Goal: Information Seeking & Learning: Learn about a topic

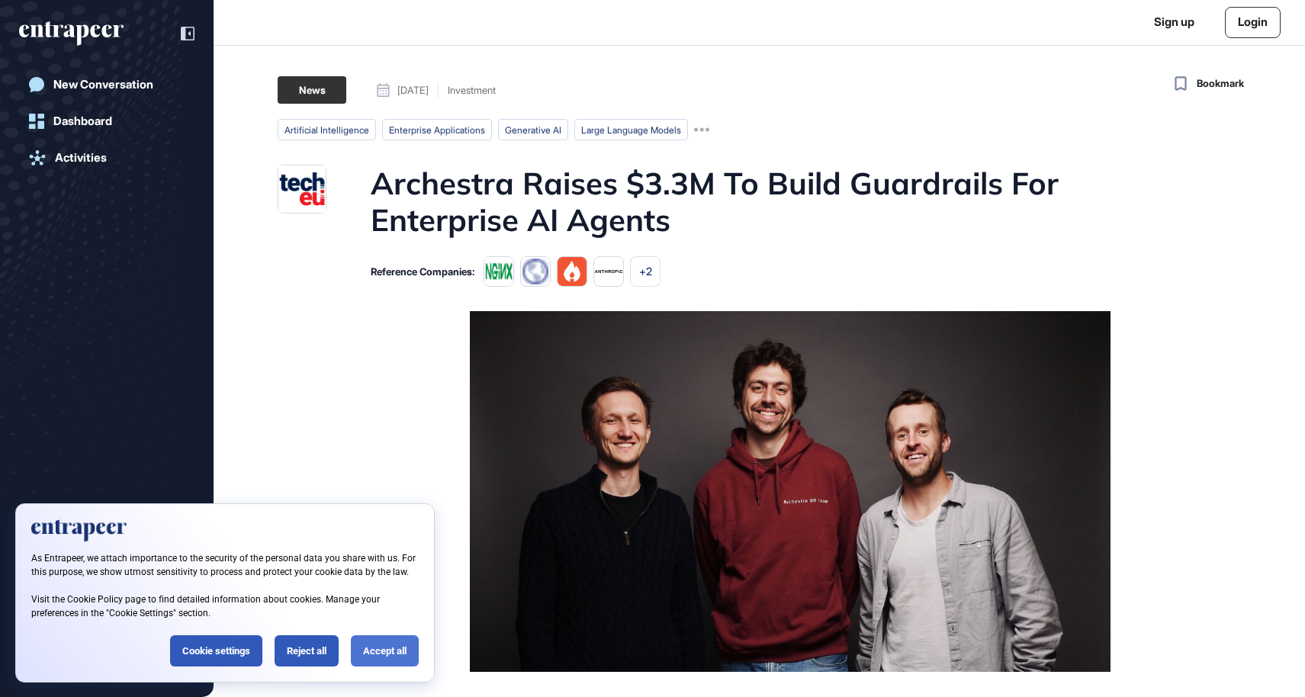
click at [370, 644] on div "Accept all" at bounding box center [385, 650] width 68 height 31
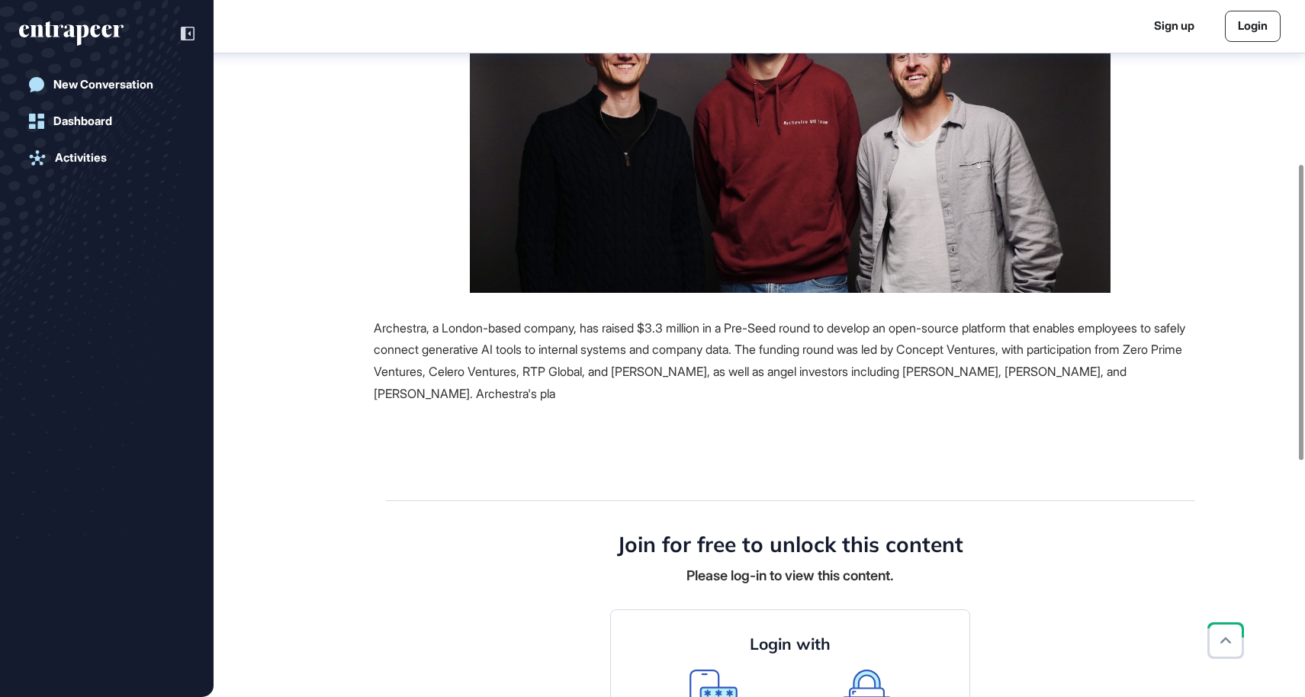
scroll to position [386, 0]
click at [779, 328] on span "Archestra, a London-based company, has raised $3.3 million in a Pre-Seed round …" at bounding box center [779, 361] width 811 height 81
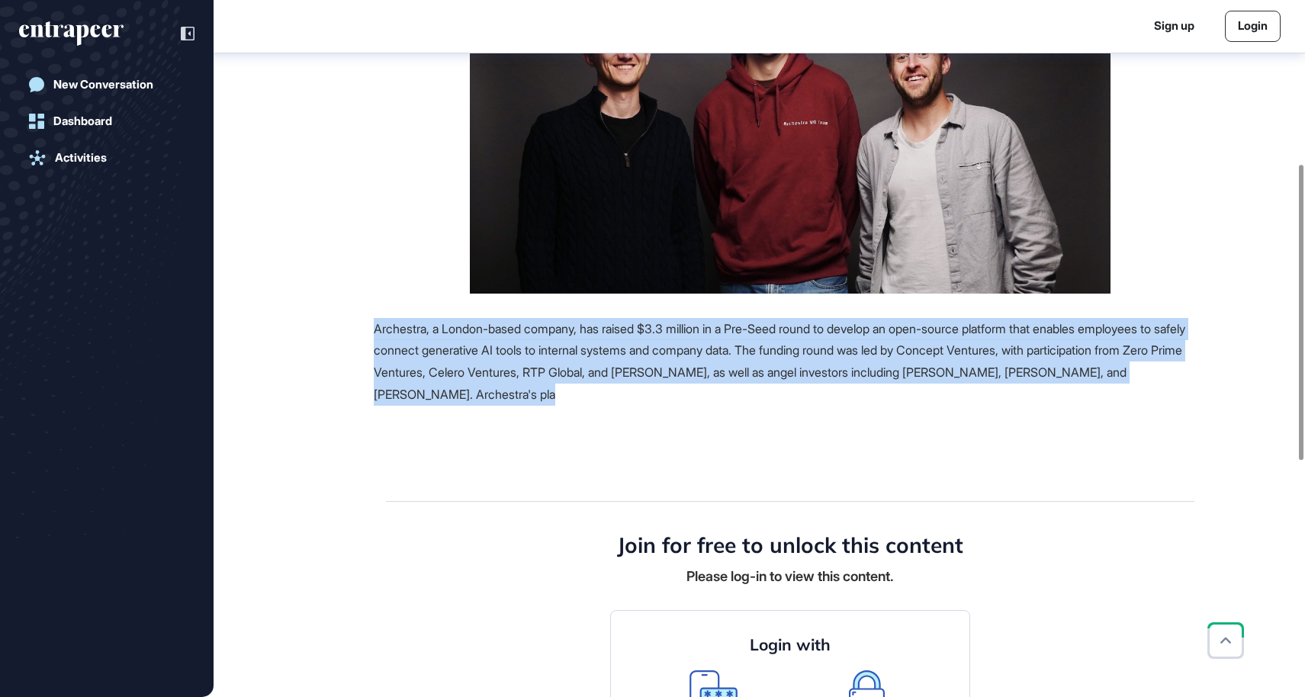
click at [699, 377] on span "Archestra, a London-based company, has raised $3.3 million in a Pre-Seed round …" at bounding box center [779, 361] width 811 height 81
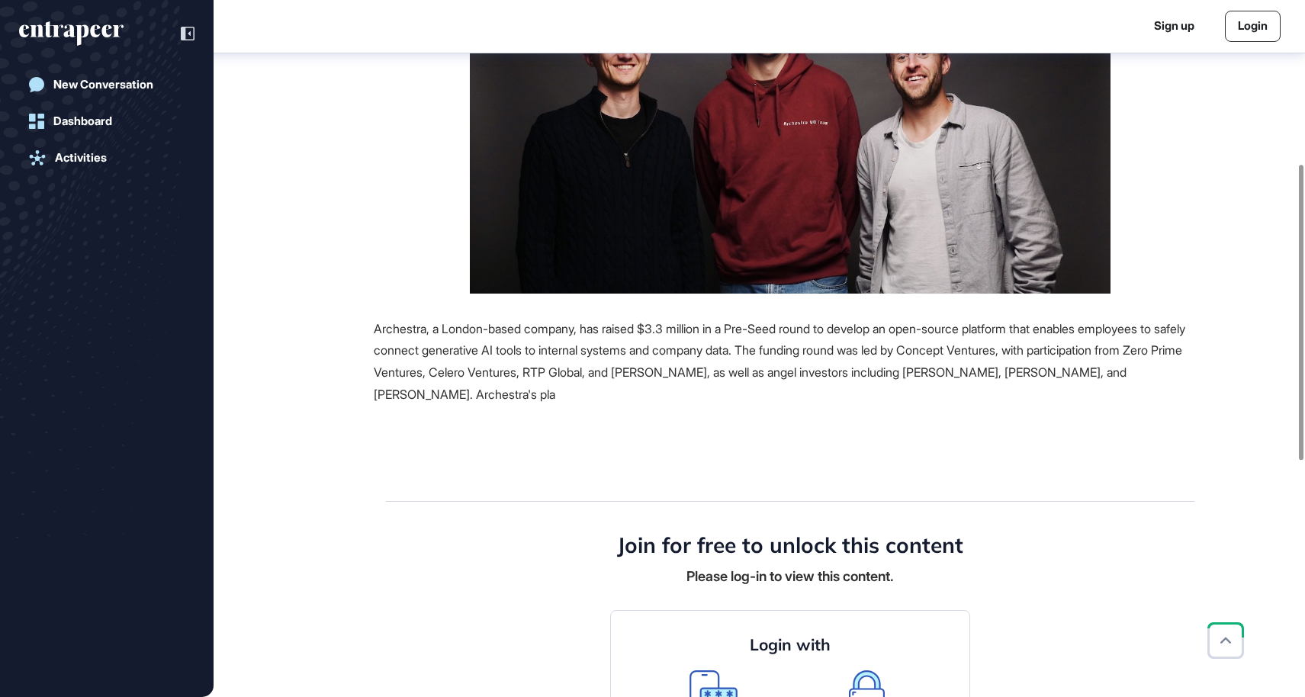
click at [699, 377] on span "Archestra, a London-based company, has raised $3.3 million in a Pre-Seed round …" at bounding box center [779, 361] width 811 height 81
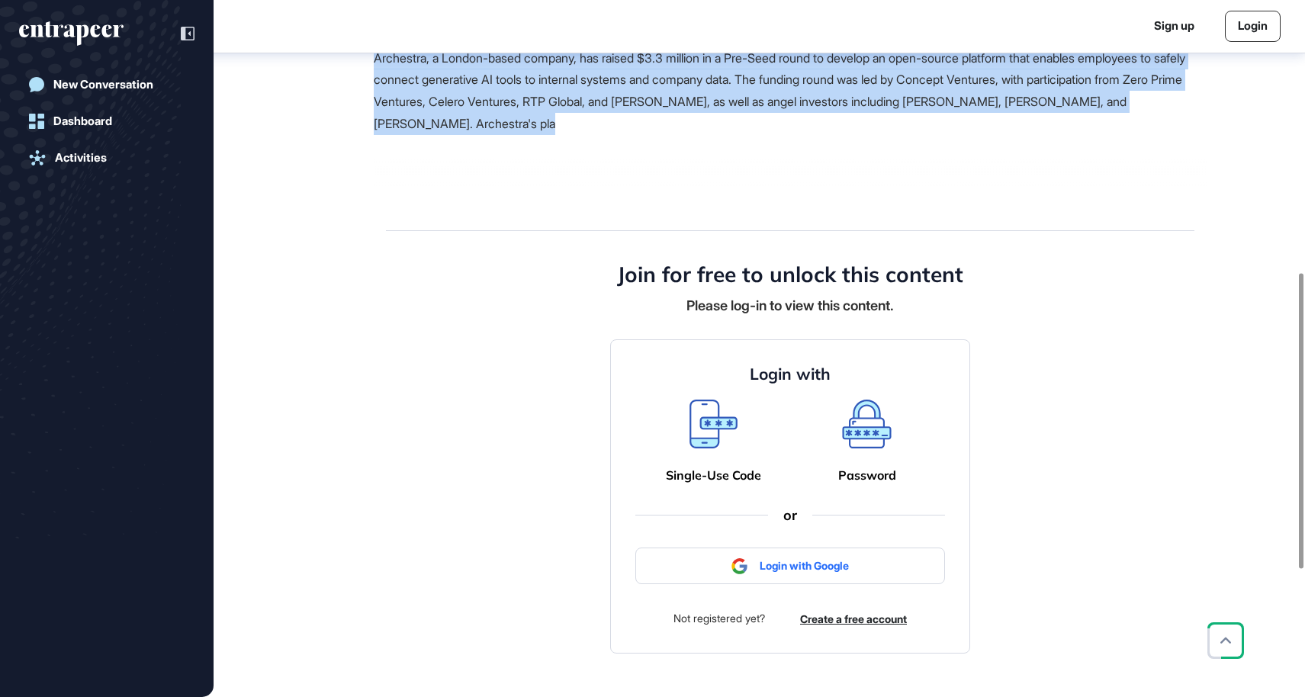
scroll to position [657, 0]
click at [868, 434] on icon at bounding box center [866, 423] width 49 height 49
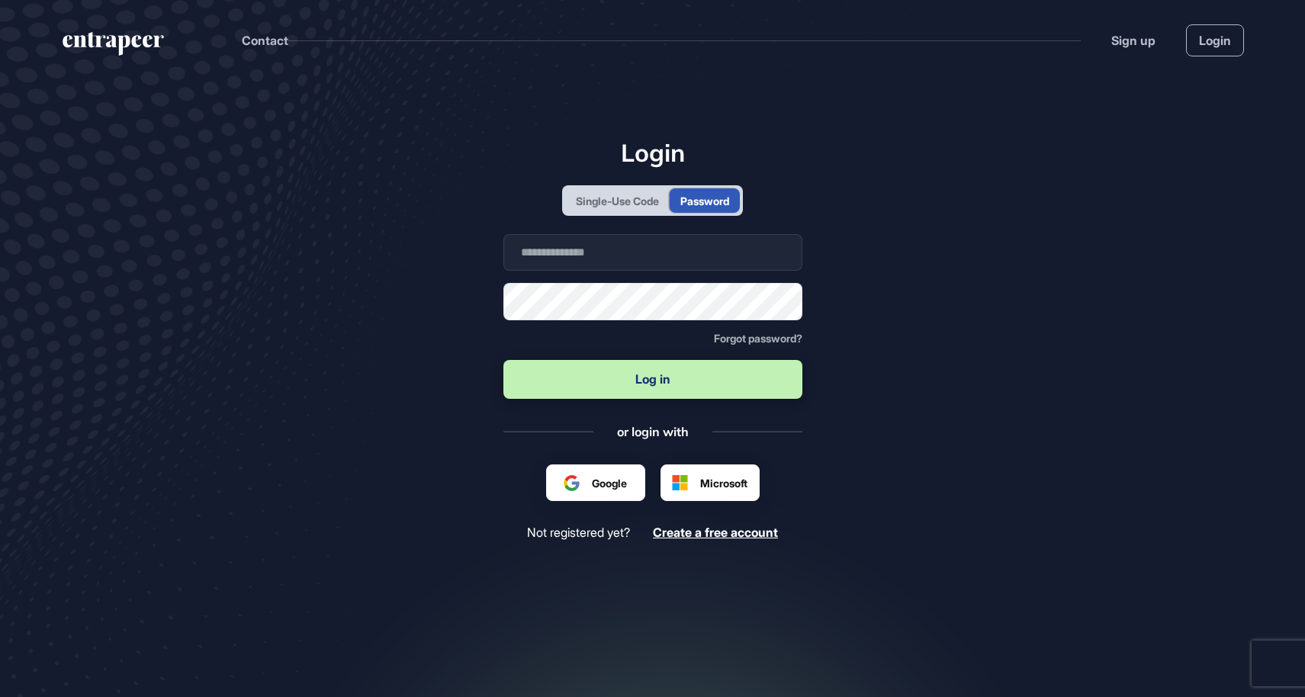
scroll to position [1, 1]
click at [572, 245] on input "text" at bounding box center [652, 252] width 299 height 37
click at [577, 251] on input "text" at bounding box center [652, 252] width 299 height 37
type input "**********"
click at [652, 380] on button "Log in" at bounding box center [652, 379] width 299 height 39
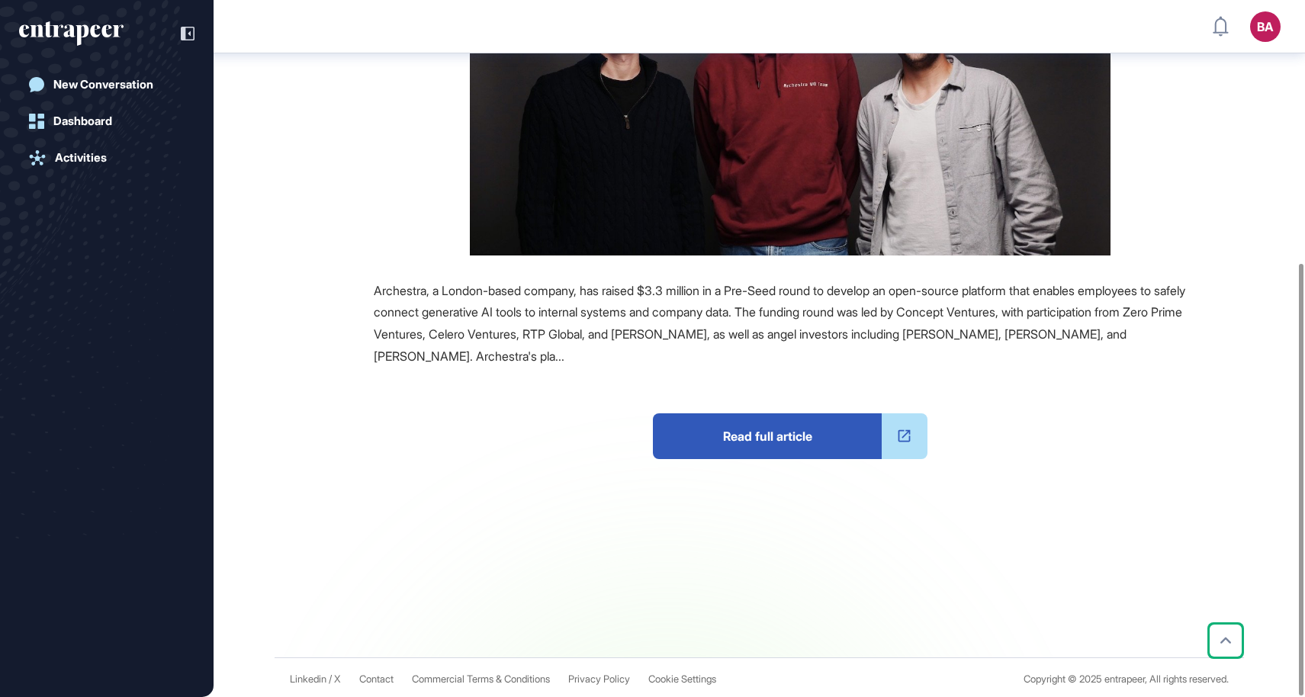
scroll to position [425, 0]
click at [757, 439] on span "Read full article" at bounding box center [767, 436] width 229 height 46
